Goal: Obtain resource: Download file/media

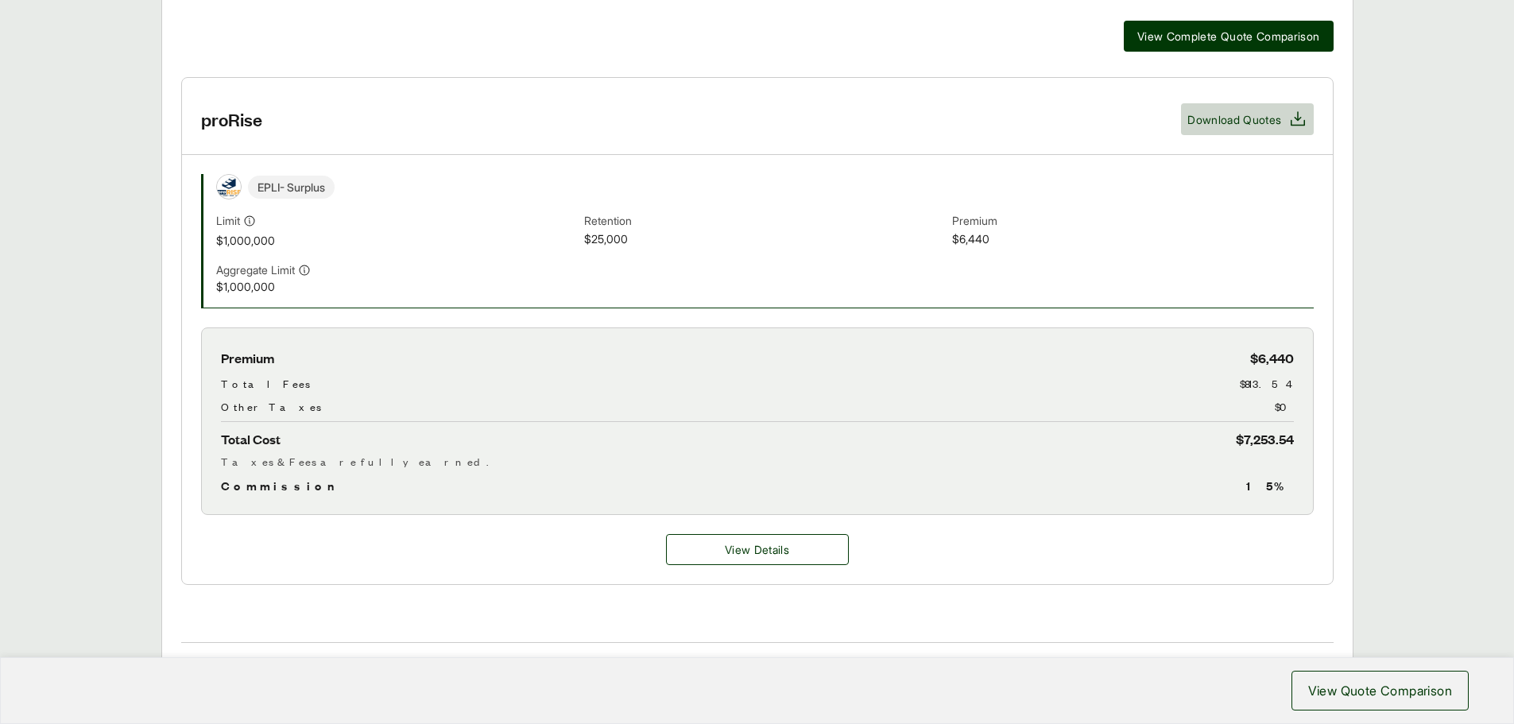
scroll to position [477, 0]
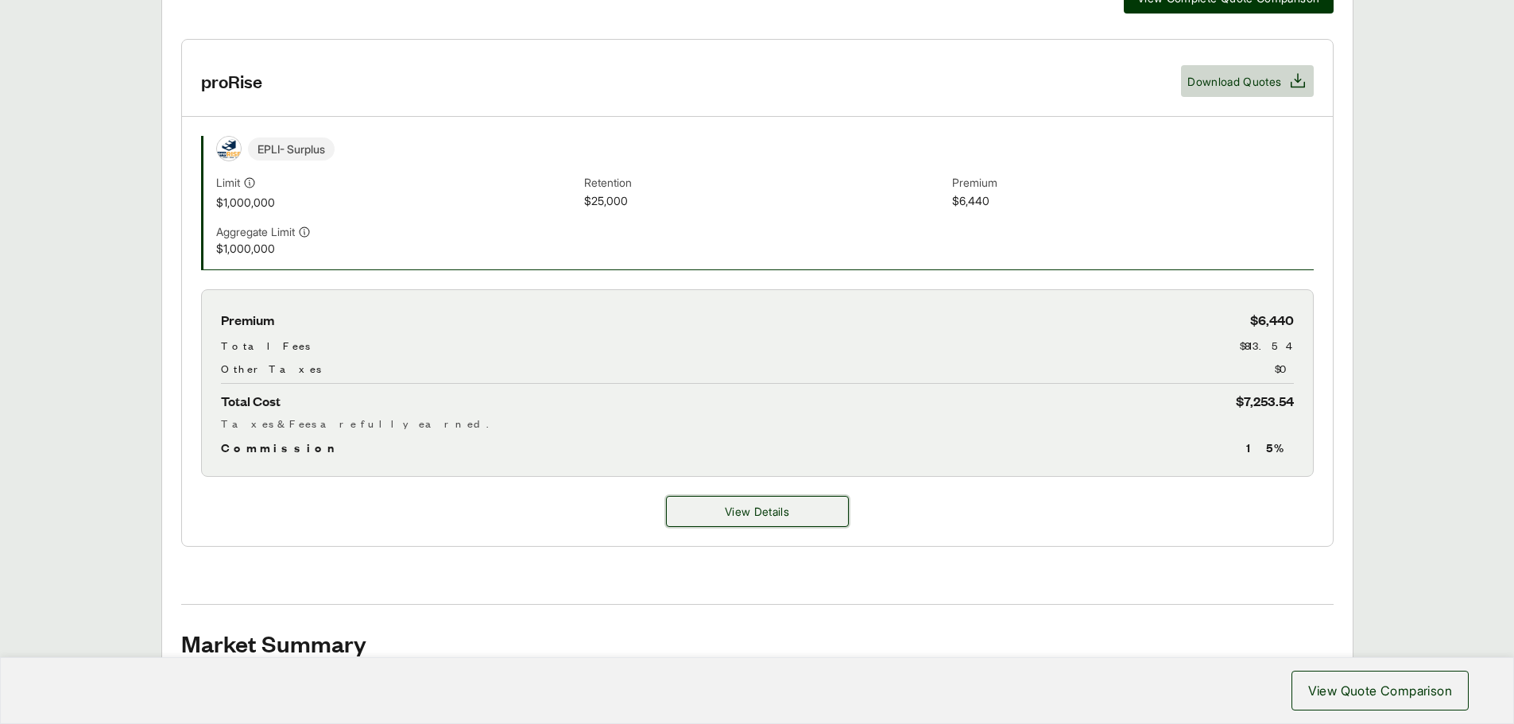
click at [680, 516] on button "View Details" at bounding box center [757, 511] width 183 height 31
click at [711, 513] on button "View Details" at bounding box center [757, 511] width 183 height 31
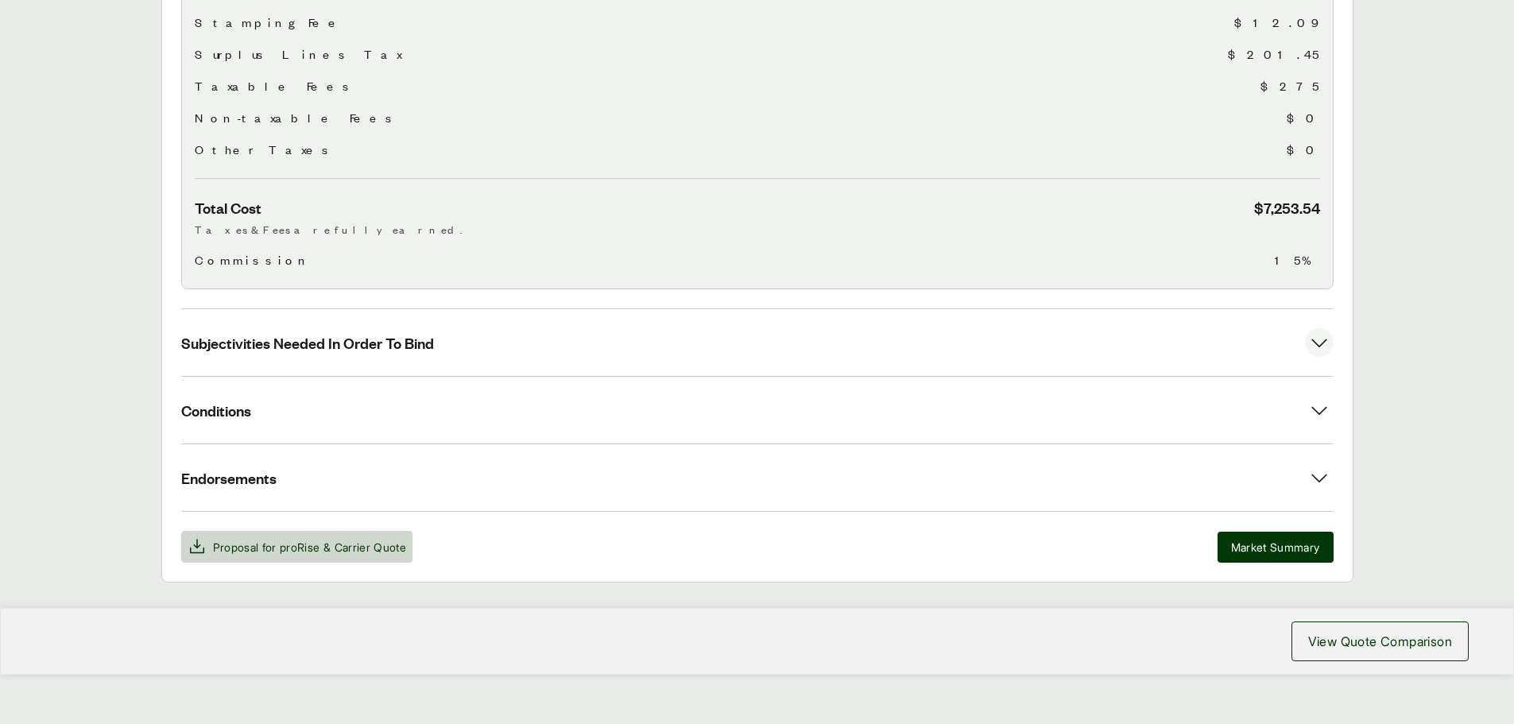
scroll to position [643, 0]
click at [1290, 331] on button "Subjectivities Needed In Order To Bind" at bounding box center [757, 341] width 1152 height 67
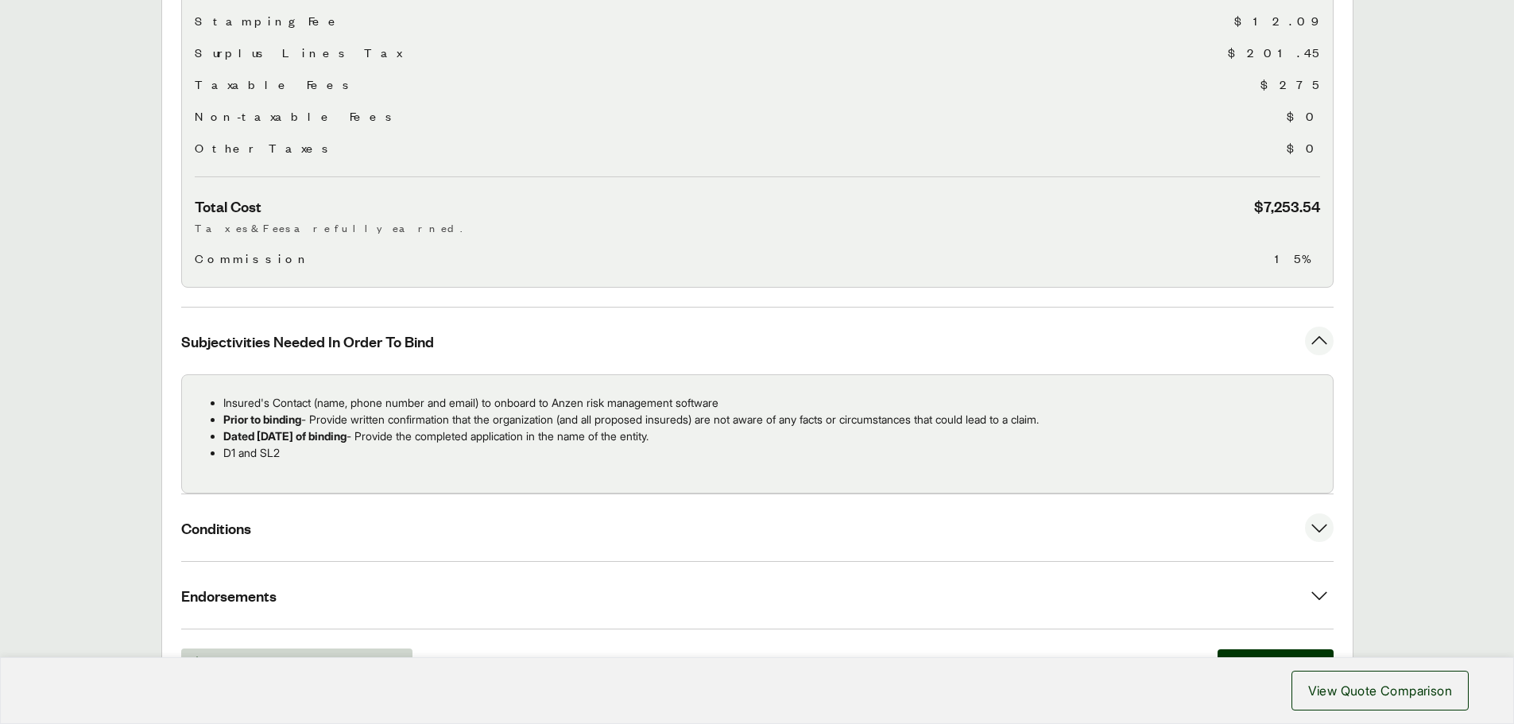
click at [1300, 501] on button "Conditions" at bounding box center [757, 527] width 1152 height 67
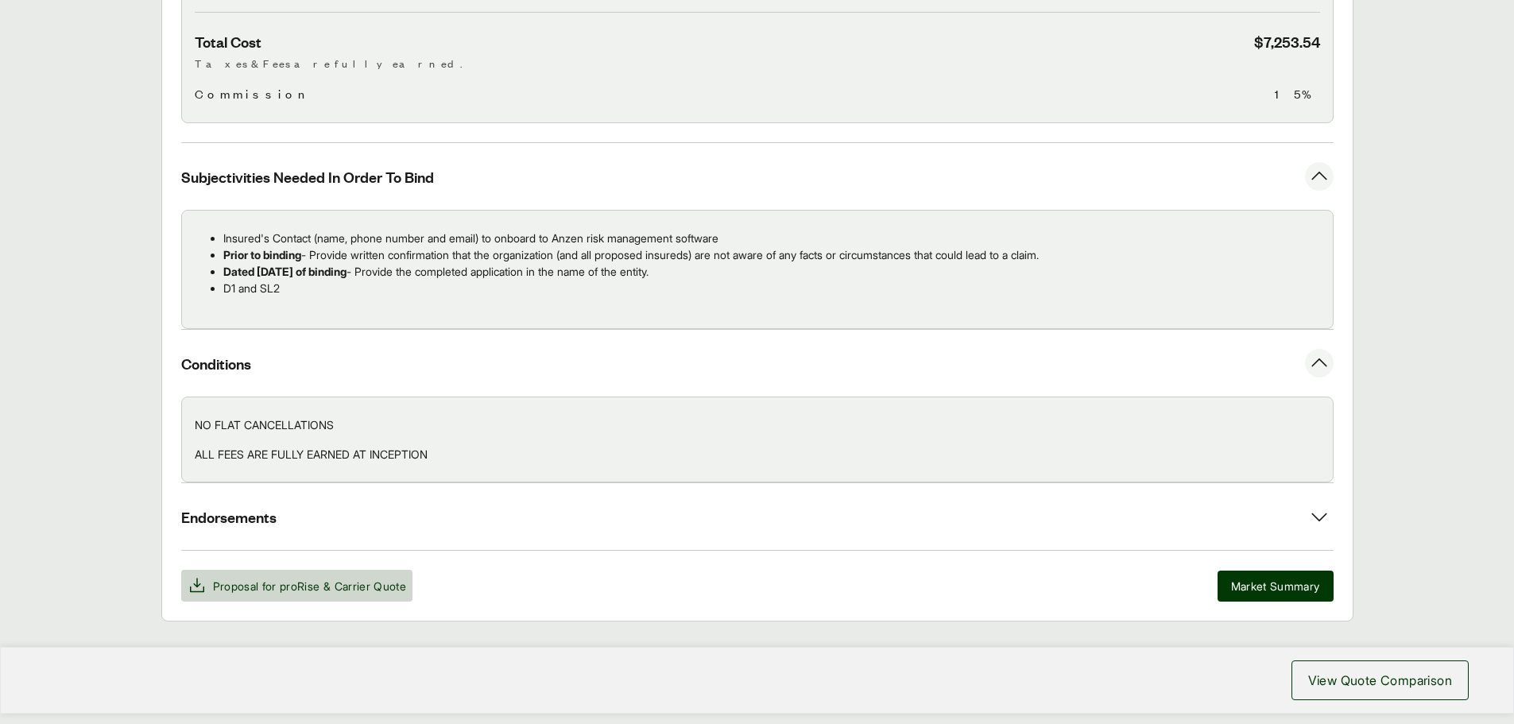
scroll to position [848, 0]
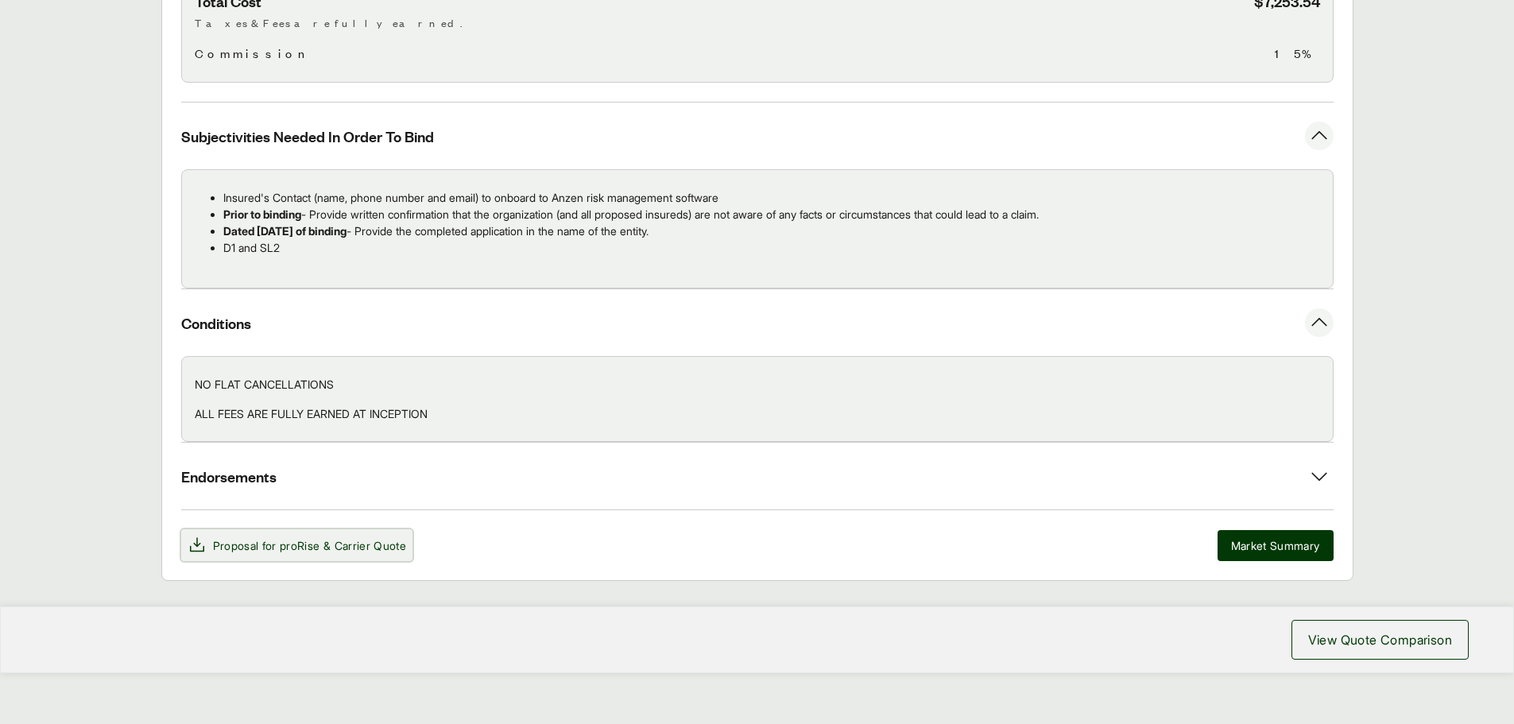
click at [360, 539] on span "& Carrier Quote" at bounding box center [364, 546] width 83 height 14
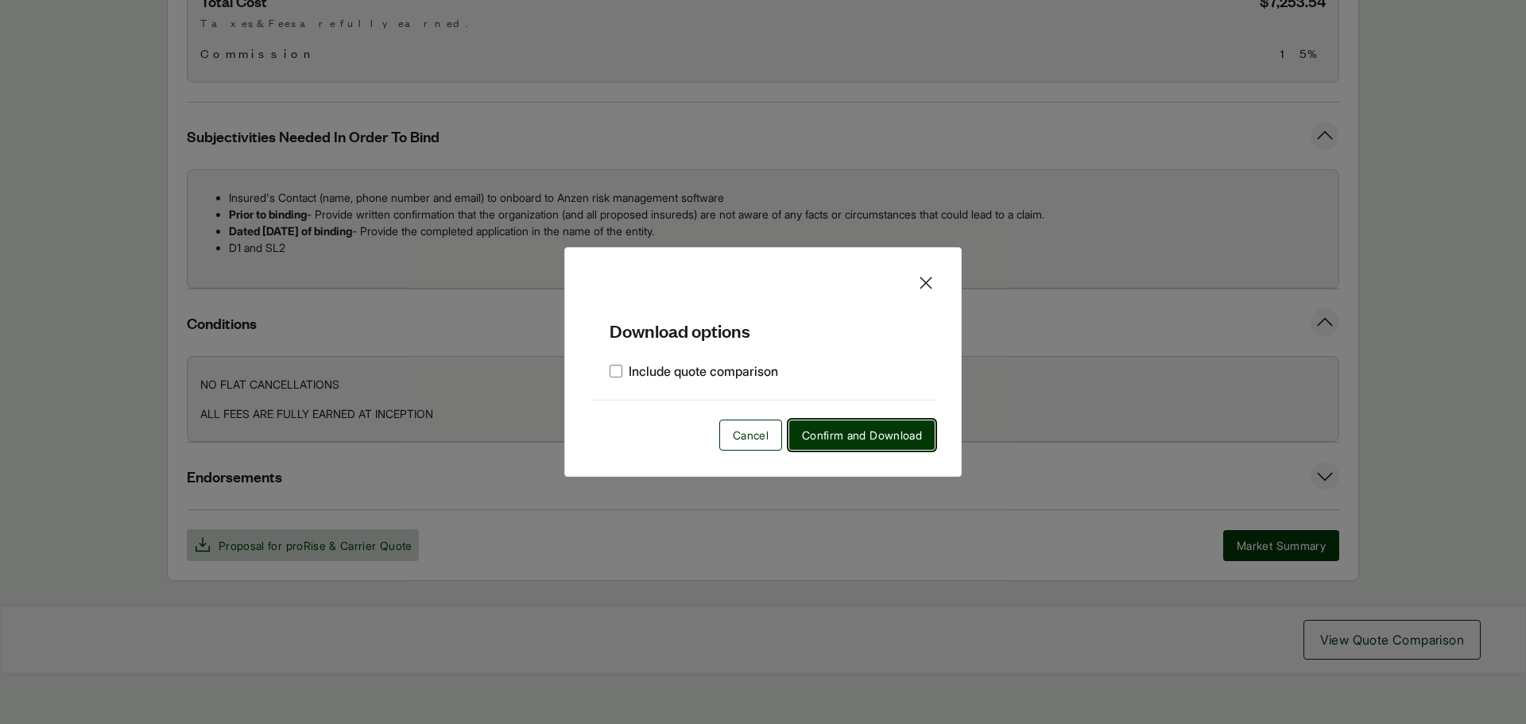
click at [898, 431] on span "Confirm and Download" at bounding box center [862, 435] width 120 height 17
